Goal: Transaction & Acquisition: Purchase product/service

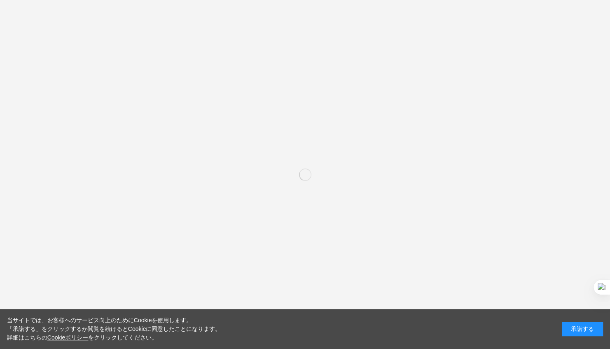
click at [581, 328] on div "承諾する" at bounding box center [582, 329] width 41 height 14
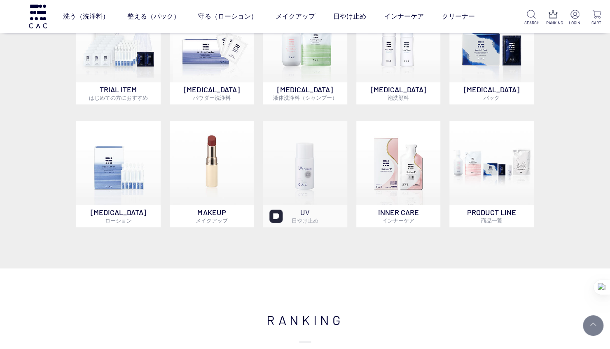
scroll to position [535, 0]
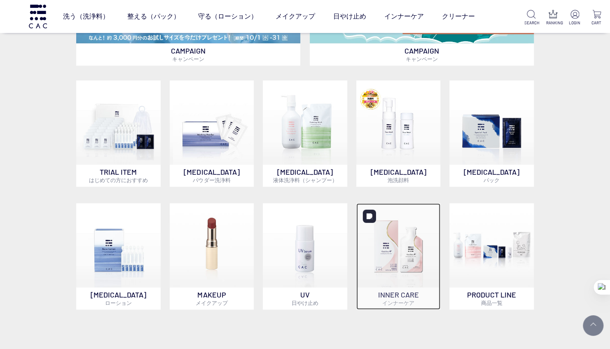
click at [415, 249] on img at bounding box center [398, 245] width 84 height 84
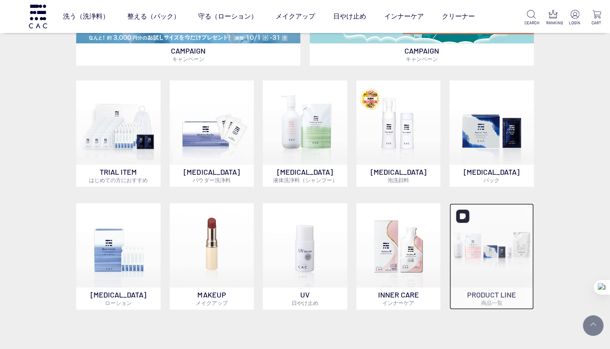
click at [514, 260] on img at bounding box center [491, 245] width 84 height 84
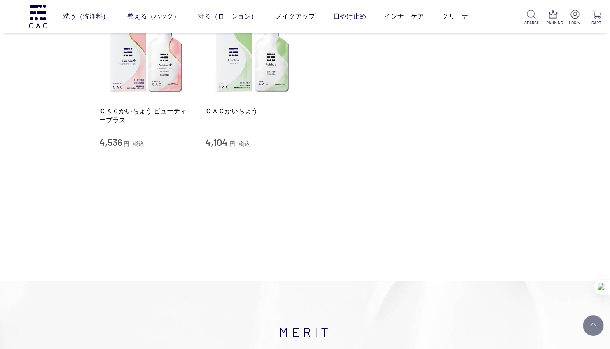
scroll to position [82, 0]
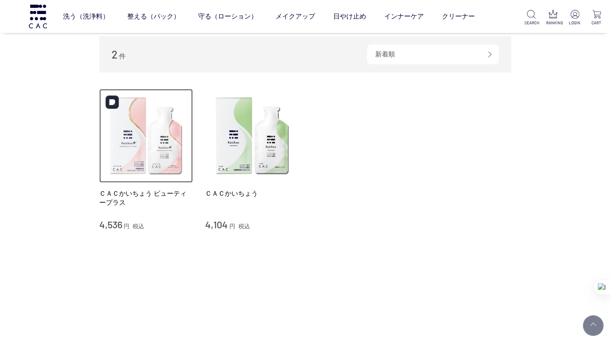
click at [164, 136] on img at bounding box center [146, 136] width 94 height 94
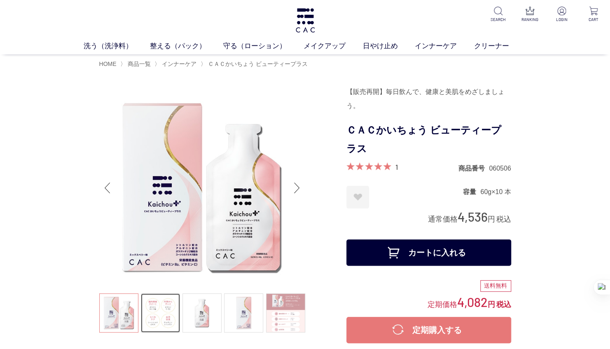
click at [160, 318] on link at bounding box center [160, 312] width 39 height 39
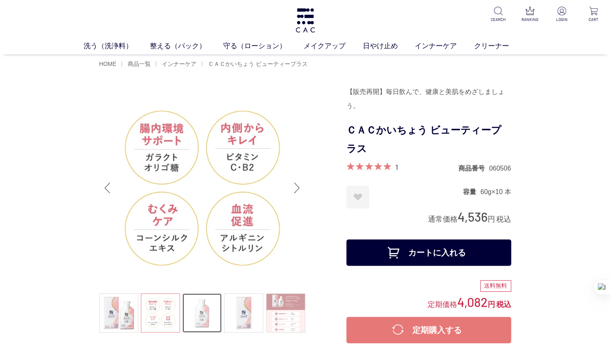
click at [215, 325] on link at bounding box center [201, 312] width 39 height 39
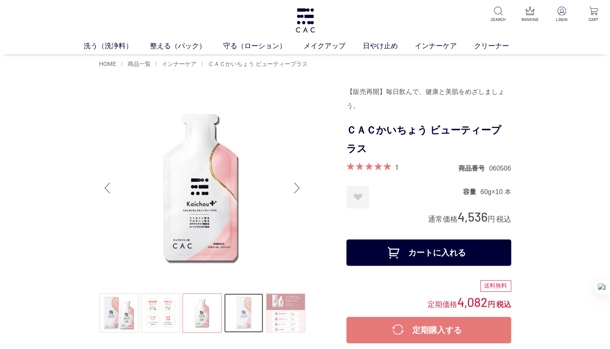
click at [245, 319] on link at bounding box center [243, 312] width 39 height 39
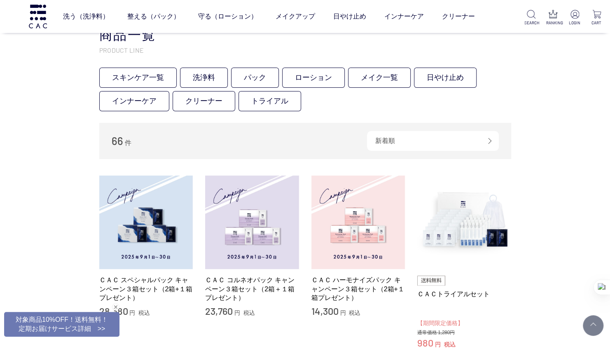
scroll to position [165, 0]
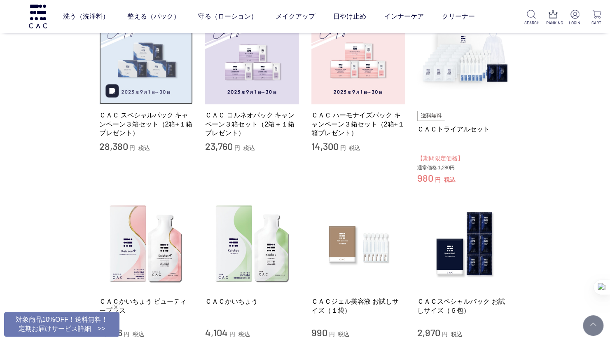
click at [155, 92] on img at bounding box center [146, 58] width 94 height 94
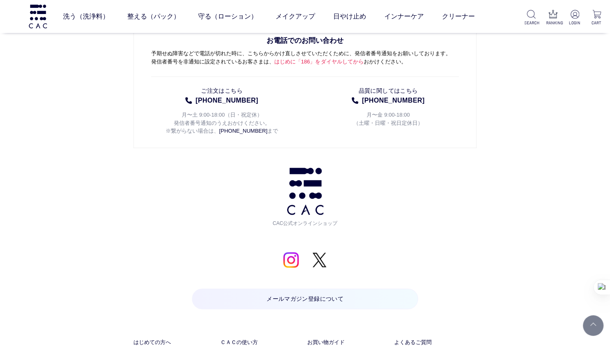
scroll to position [4435, 0]
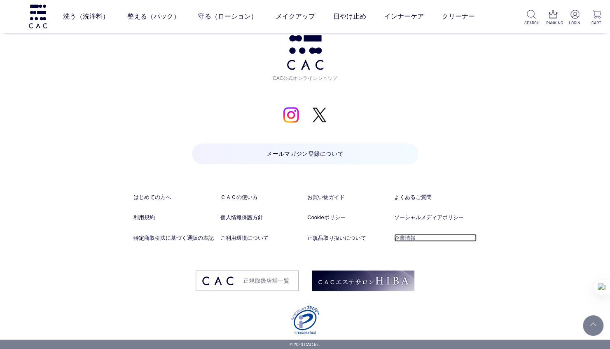
click at [412, 237] on link "企業情報" at bounding box center [435, 237] width 82 height 8
